Goal: Transaction & Acquisition: Purchase product/service

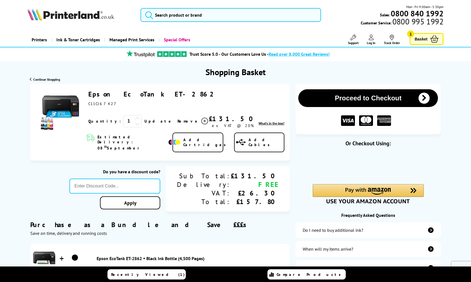
drag, startPoint x: 163, startPoint y: 93, endPoint x: 89, endPoint y: 93, distance: 74.1
click at [89, 93] on div "Epson EcoTank ET-2862 ex VAT @ 20%" at bounding box center [186, 98] width 196 height 16
copy link "Epson EcoTank ET-2862"
